Goal: Transaction & Acquisition: Download file/media

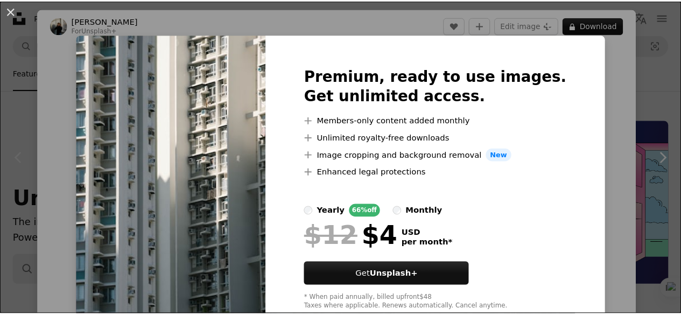
scroll to position [215, 0]
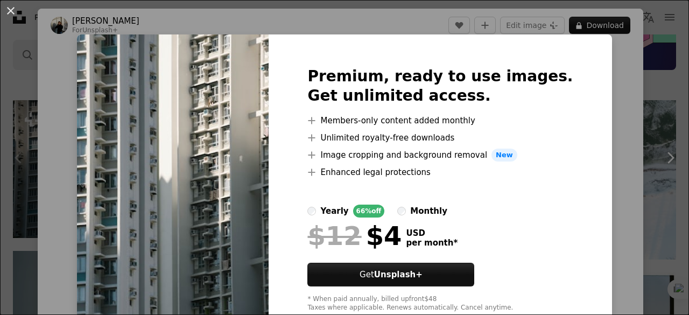
click at [600, 29] on div "An X shape Premium, ready to use images. Get unlimited access. A plus sign Memb…" at bounding box center [344, 157] width 689 height 315
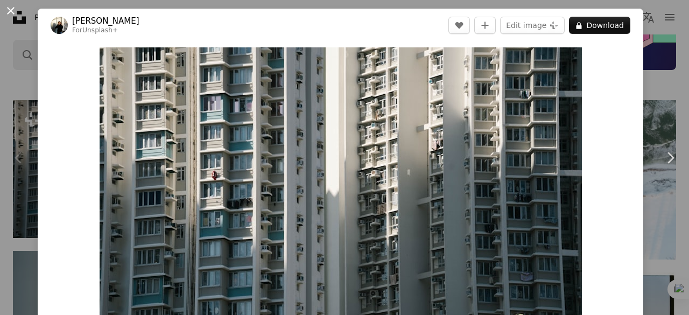
click at [11, 10] on button "An X shape" at bounding box center [10, 10] width 13 height 13
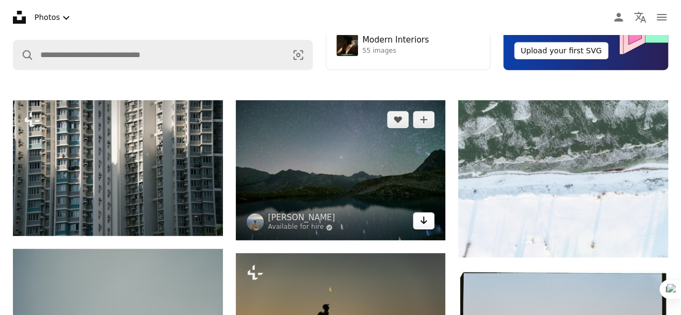
click at [427, 222] on icon "Arrow pointing down" at bounding box center [423, 220] width 9 height 13
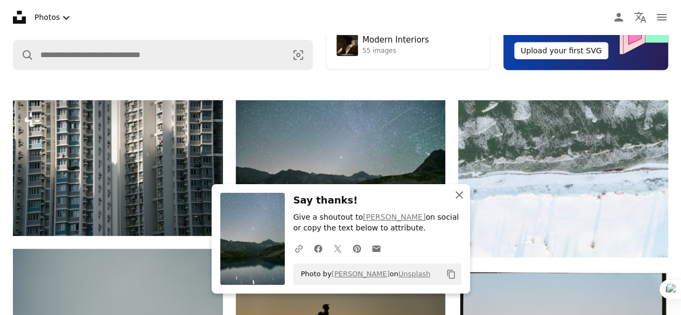
click at [459, 196] on icon "An X shape" at bounding box center [459, 194] width 13 height 13
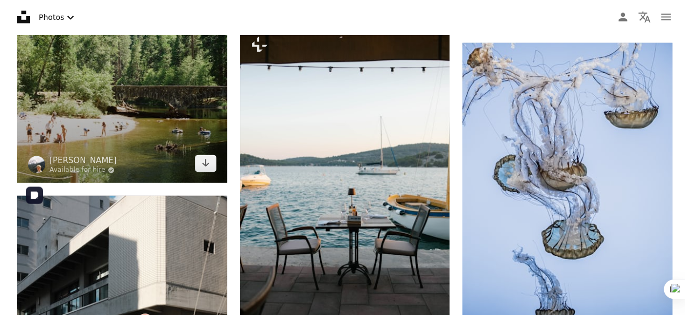
scroll to position [1023, 0]
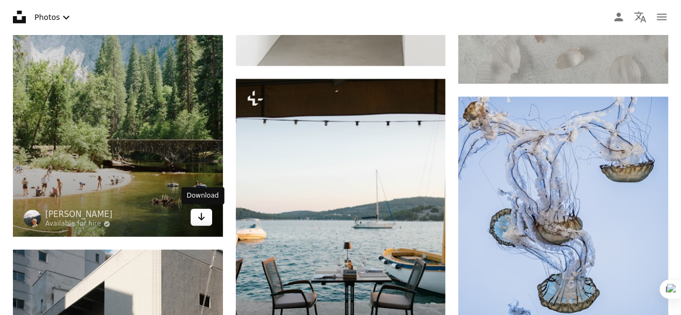
click at [196, 219] on link "Arrow pointing down" at bounding box center [202, 217] width 22 height 17
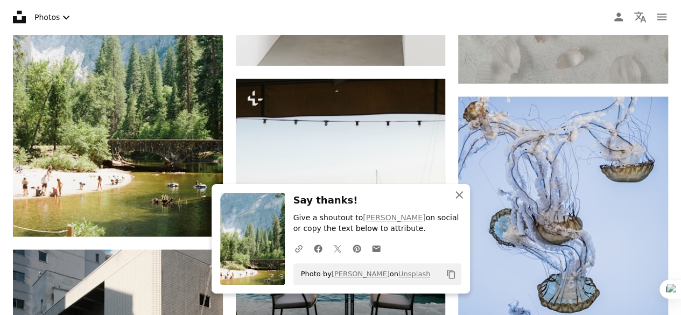
click at [462, 196] on icon "An X shape" at bounding box center [459, 194] width 13 height 13
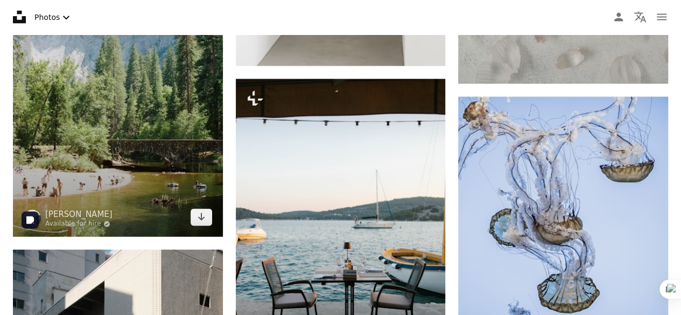
click at [78, 182] on img at bounding box center [118, 79] width 210 height 315
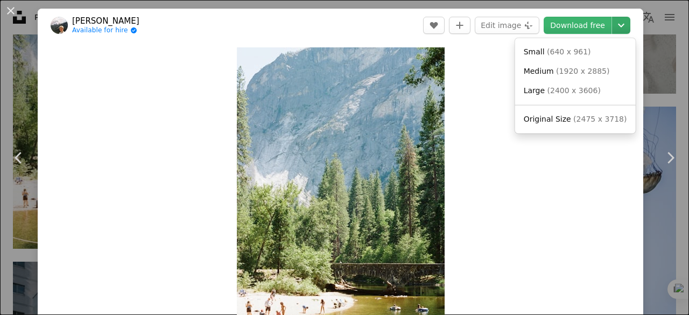
click at [616, 25] on icon "Chevron down" at bounding box center [621, 25] width 17 height 13
click at [584, 121] on span "( 2475 x 3718 )" at bounding box center [599, 119] width 53 height 9
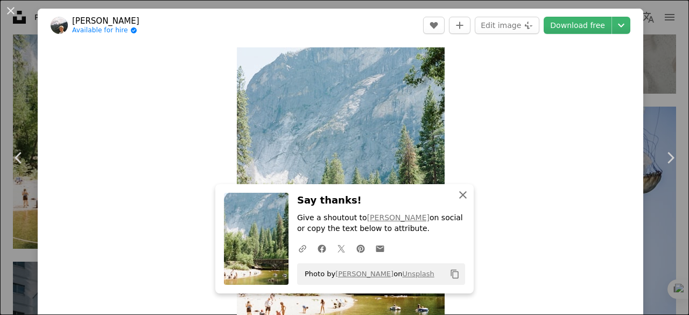
click at [459, 194] on icon "An X shape" at bounding box center [463, 194] width 13 height 13
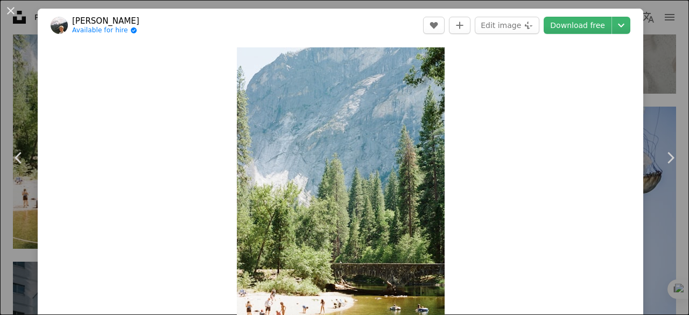
click at [8, 12] on button "An X shape" at bounding box center [10, 10] width 13 height 13
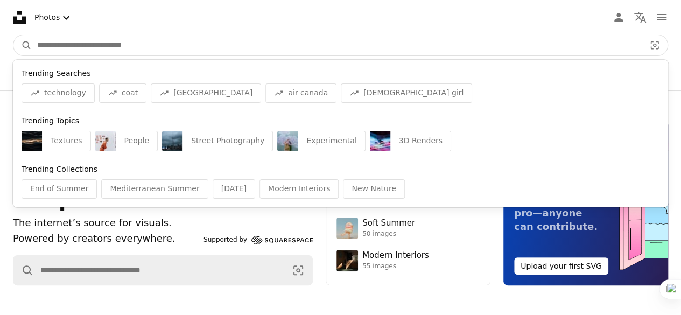
click at [487, 42] on input "Find visuals sitewide" at bounding box center [337, 45] width 610 height 20
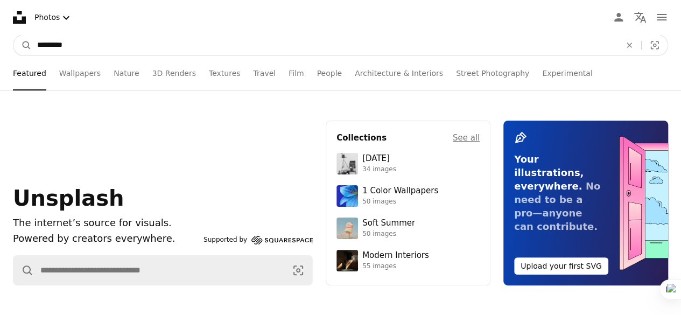
type input "*********"
click at [13, 35] on button "A magnifying glass" at bounding box center [22, 45] width 18 height 20
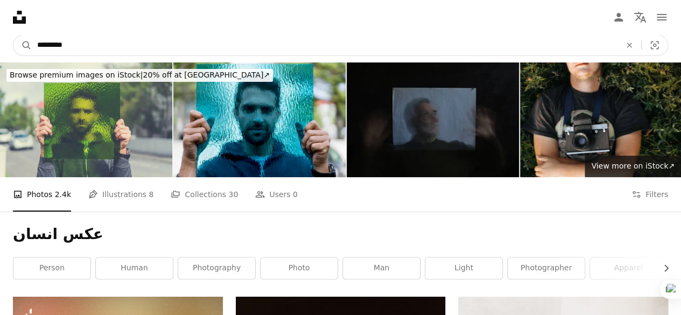
click at [293, 42] on input "*********" at bounding box center [325, 45] width 586 height 20
type input "*"
type input "**********"
click button "A magnifying glass" at bounding box center [22, 45] width 18 height 20
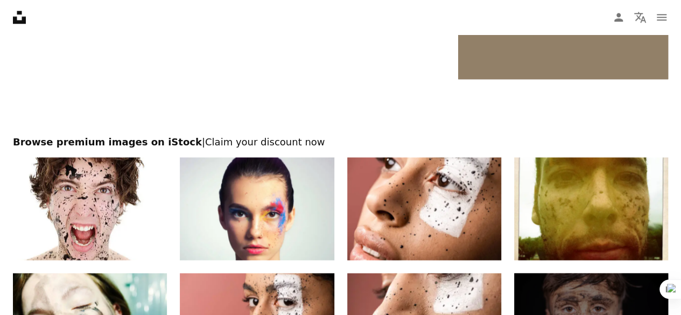
scroll to position [2853, 0]
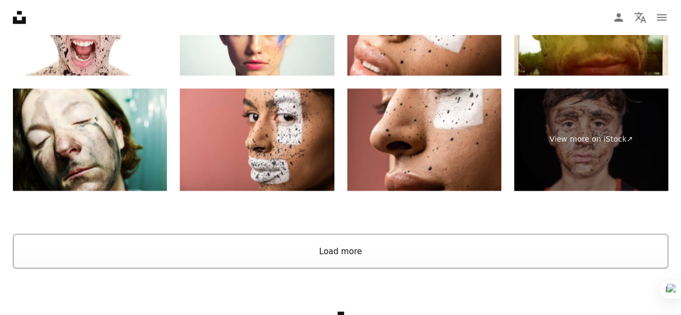
click at [321, 249] on button "Load more" at bounding box center [340, 251] width 655 height 34
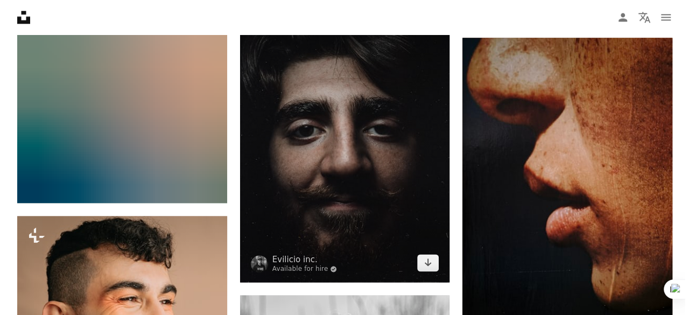
scroll to position [2729, 0]
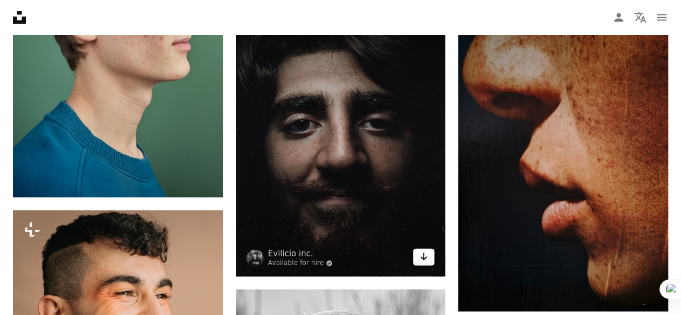
click at [424, 258] on icon "Arrow pointing down" at bounding box center [423, 256] width 9 height 13
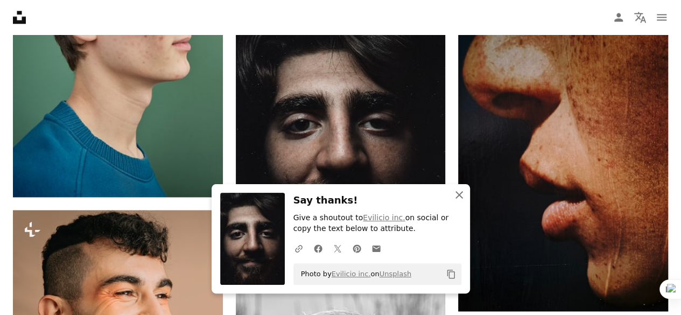
click at [461, 192] on icon "An X shape" at bounding box center [459, 194] width 13 height 13
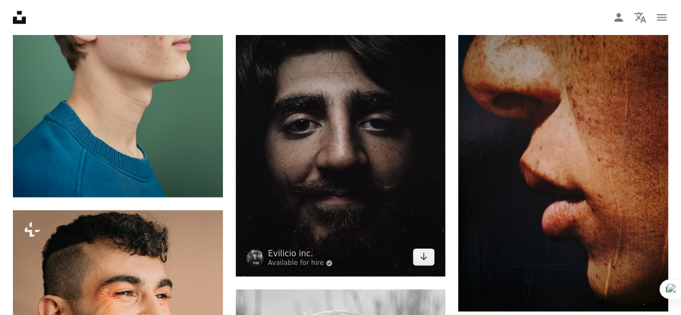
click at [354, 169] on img at bounding box center [341, 135] width 210 height 279
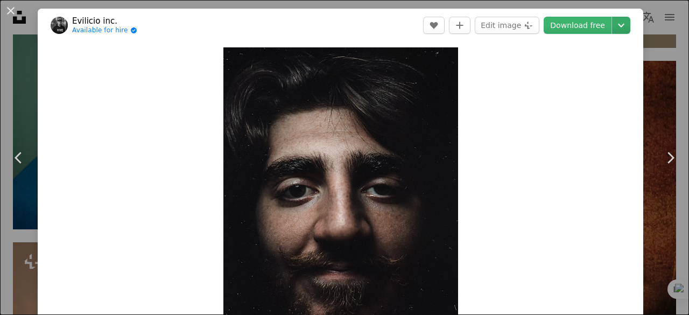
click at [618, 24] on icon "Chevron down" at bounding box center [621, 25] width 17 height 13
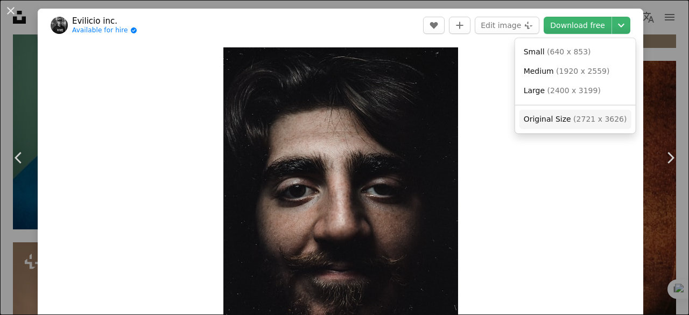
click at [575, 118] on span "( 2721 x 3626 )" at bounding box center [599, 119] width 53 height 9
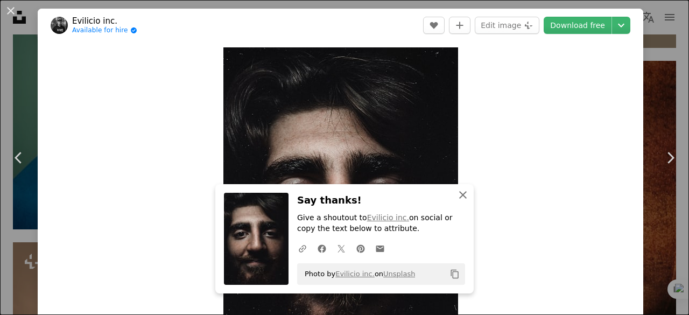
click at [461, 192] on icon "button" at bounding box center [463, 195] width 8 height 8
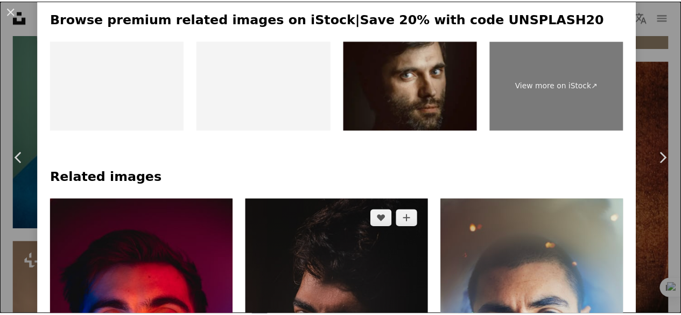
scroll to position [431, 0]
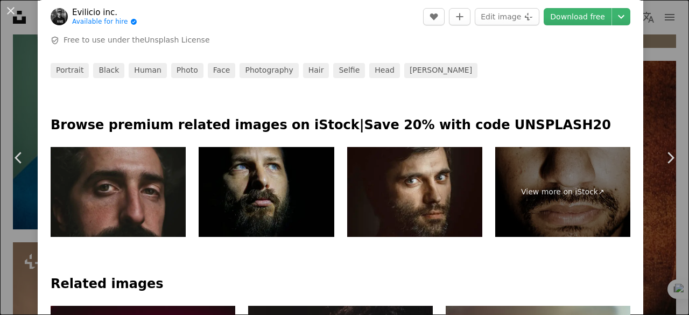
click at [133, 196] on img at bounding box center [118, 192] width 135 height 90
click at [9, 11] on button "An X shape" at bounding box center [10, 10] width 13 height 13
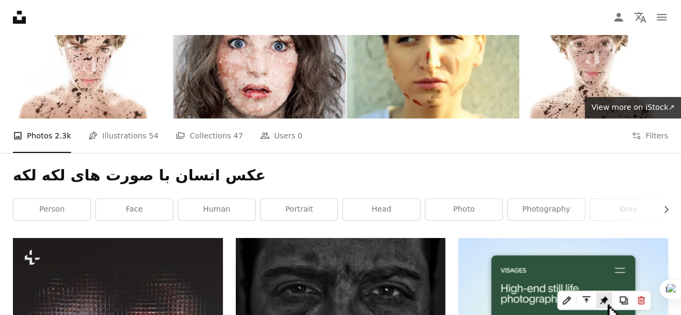
scroll to position [162, 0]
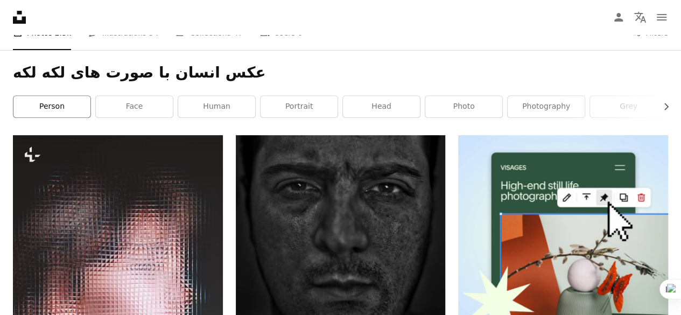
click at [60, 111] on link "person" at bounding box center [51, 107] width 77 height 22
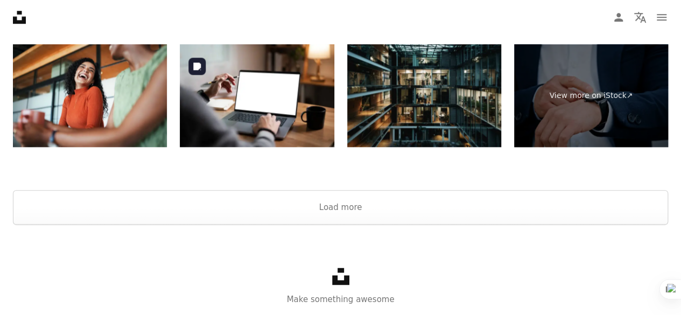
scroll to position [2584, 0]
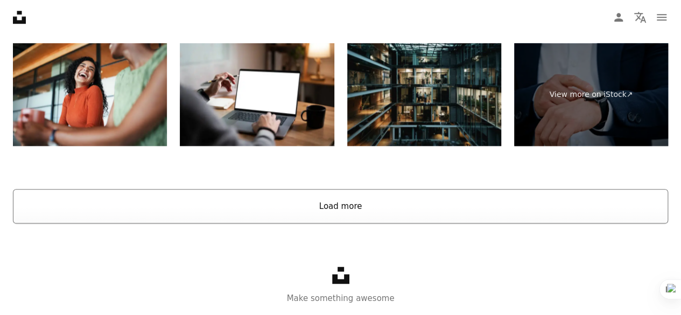
click at [338, 206] on button "Load more" at bounding box center [340, 206] width 655 height 34
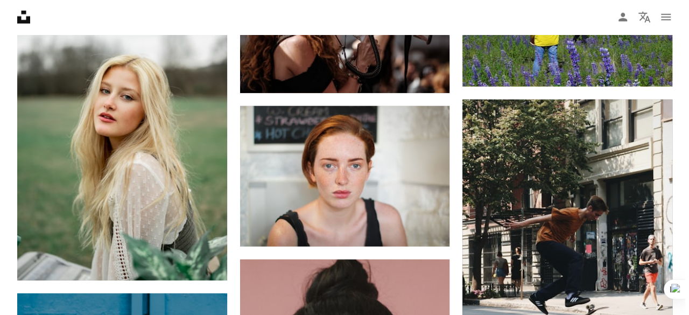
scroll to position [5421, 0]
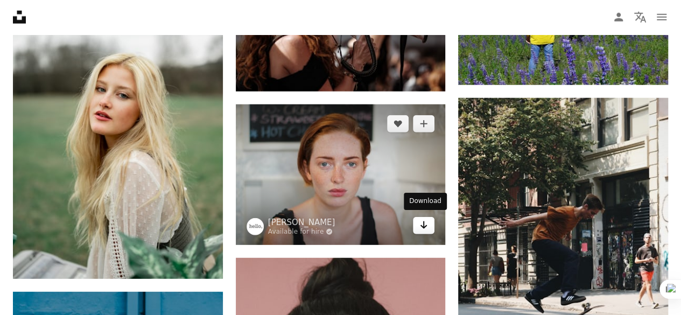
click at [423, 222] on icon "Download" at bounding box center [423, 225] width 7 height 8
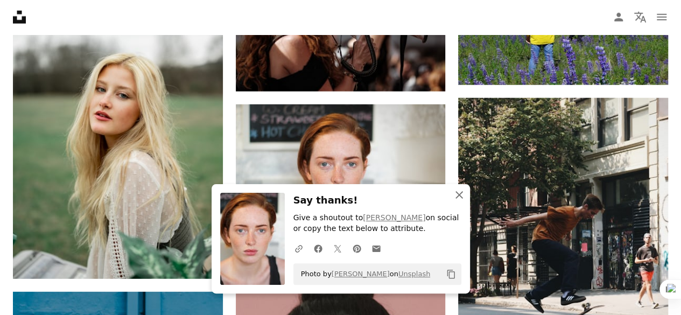
click at [462, 196] on icon "An X shape" at bounding box center [459, 194] width 13 height 13
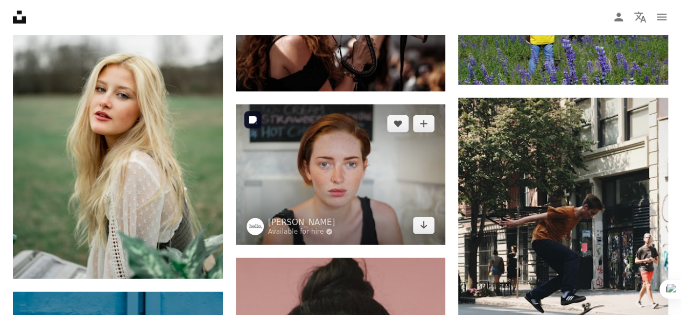
click at [378, 175] on img at bounding box center [341, 174] width 210 height 140
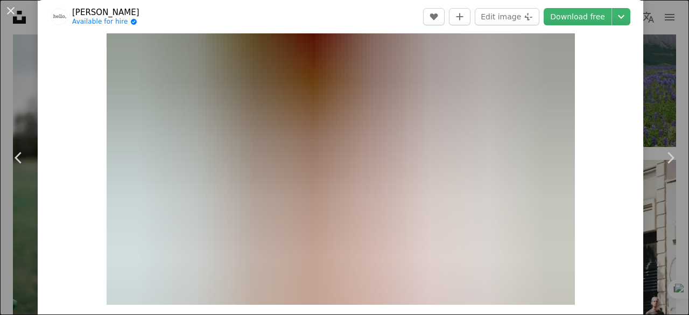
scroll to position [108, 0]
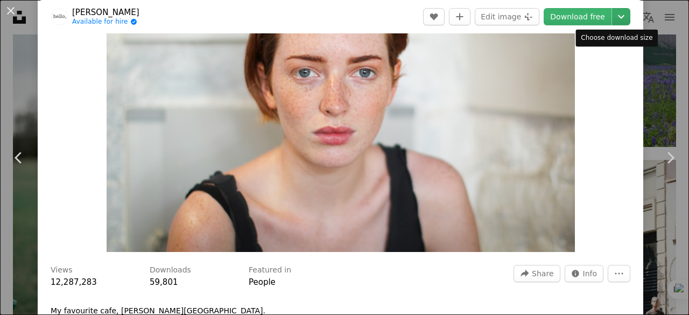
click at [613, 18] on icon "Chevron down" at bounding box center [621, 16] width 17 height 13
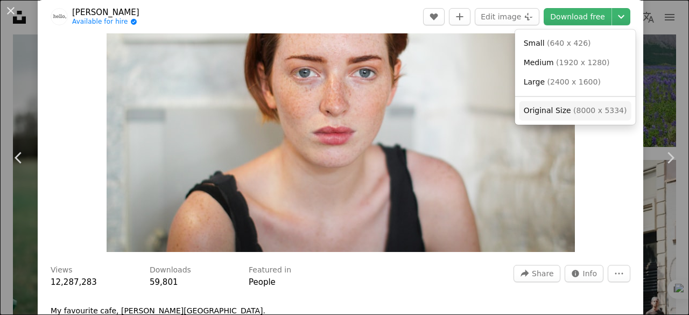
click at [561, 110] on span "Original Size" at bounding box center [547, 110] width 47 height 9
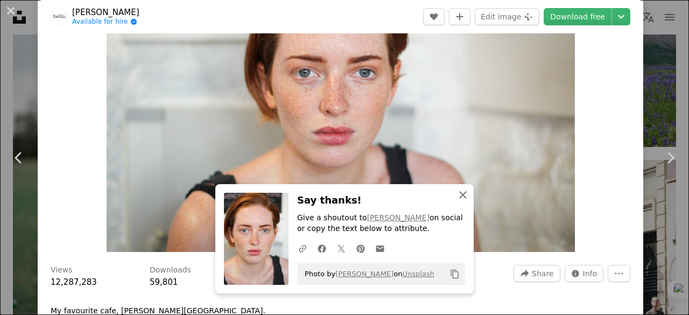
click at [459, 195] on icon "button" at bounding box center [463, 195] width 8 height 8
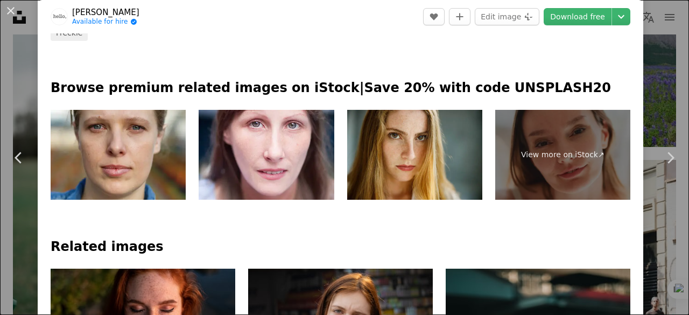
scroll to position [646, 0]
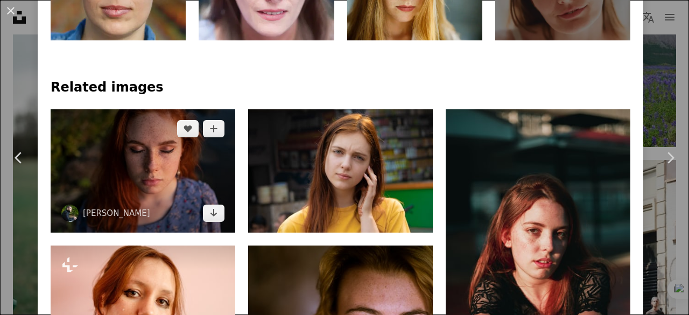
click at [192, 149] on img at bounding box center [143, 170] width 185 height 123
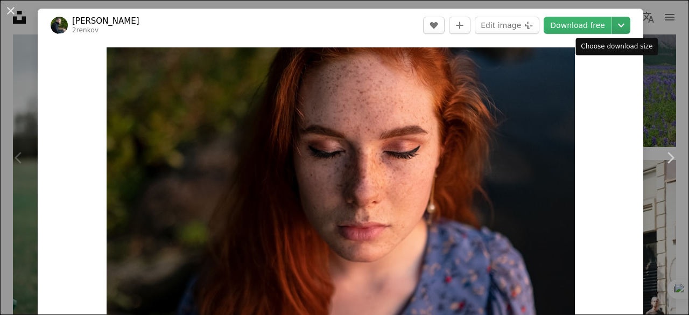
click at [615, 23] on icon "Chevron down" at bounding box center [621, 25] width 17 height 13
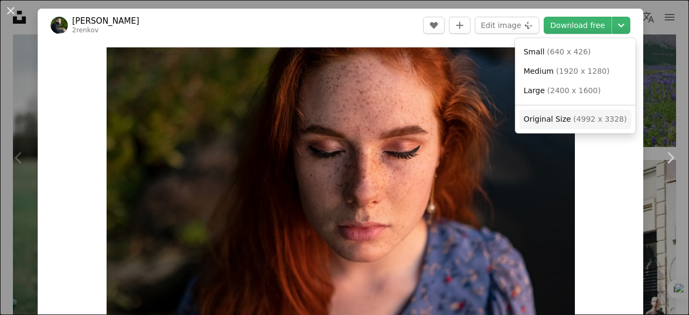
click at [573, 119] on span "( 4992 x 3328 )" at bounding box center [599, 119] width 53 height 9
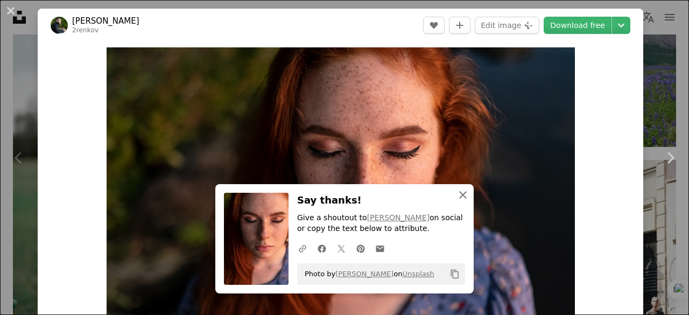
click at [460, 195] on icon "An X shape" at bounding box center [463, 194] width 13 height 13
